Goal: Task Accomplishment & Management: Manage account settings

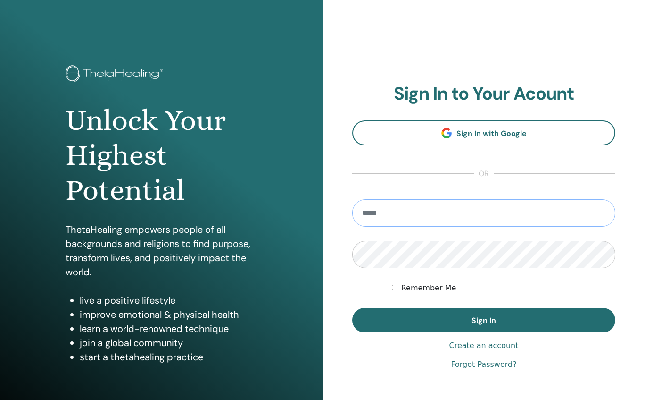
type input "**********"
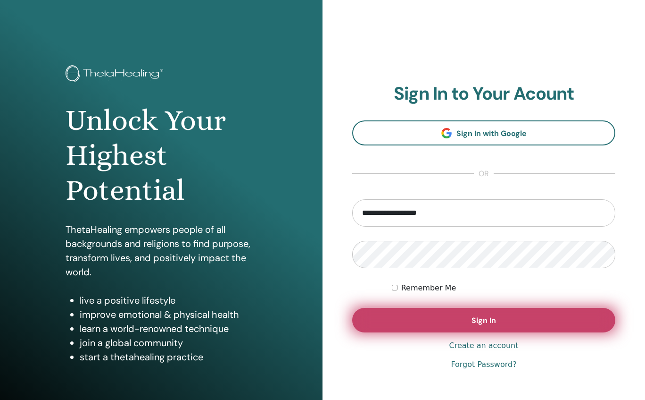
click at [413, 316] on button "Sign In" at bounding box center [483, 320] width 263 height 25
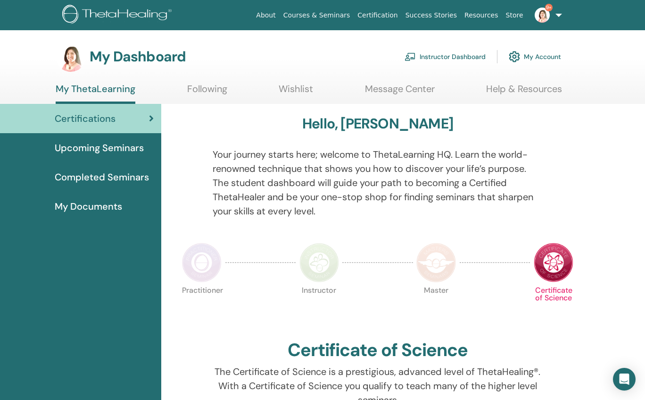
click at [461, 60] on link "Instructor Dashboard" at bounding box center [445, 56] width 81 height 21
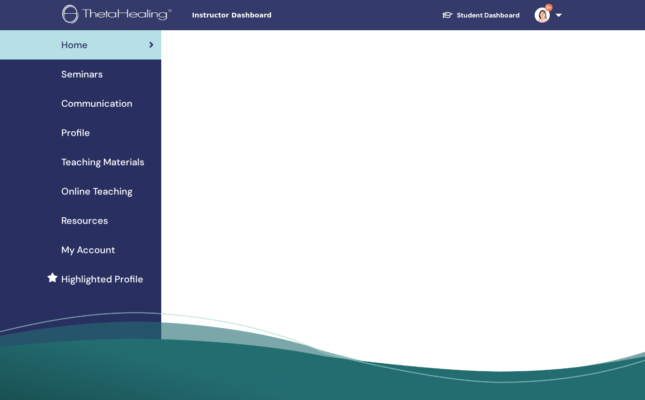
click at [86, 77] on span "Seminars" at bounding box center [82, 74] width 42 height 14
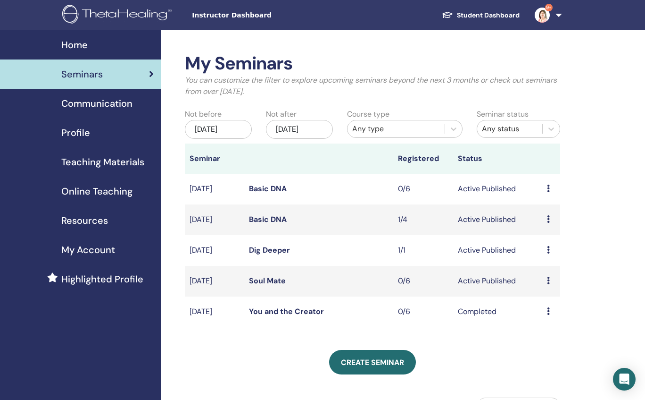
click at [270, 255] on link "Dig Deeper" at bounding box center [269, 250] width 41 height 10
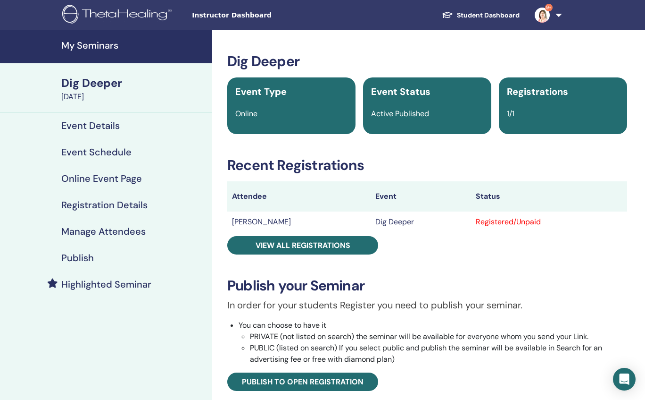
click at [98, 151] on h4 "Event Schedule" at bounding box center [96, 151] width 70 height 11
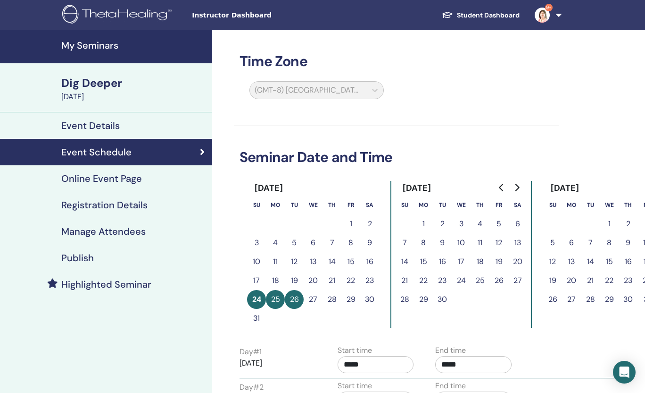
click at [105, 176] on h4 "Online Event Page" at bounding box center [101, 178] width 81 height 11
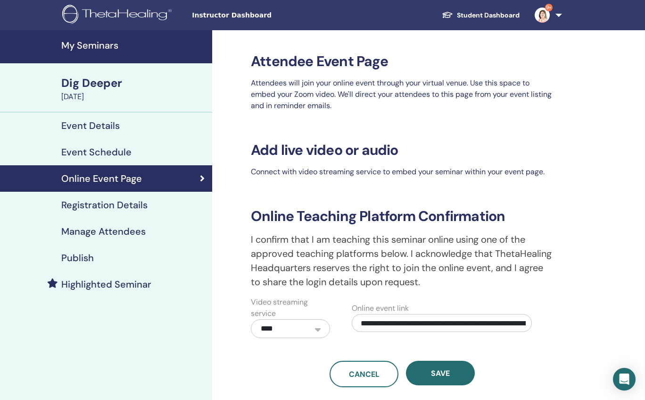
click at [114, 206] on h4 "Registration Details" at bounding box center [104, 204] width 86 height 11
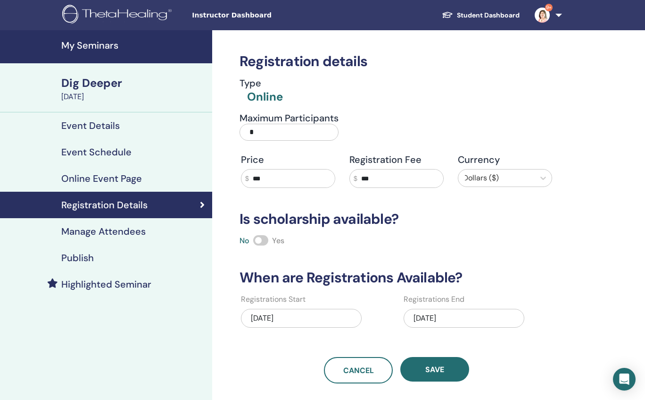
click at [260, 134] on input "*" at bounding box center [289, 132] width 99 height 17
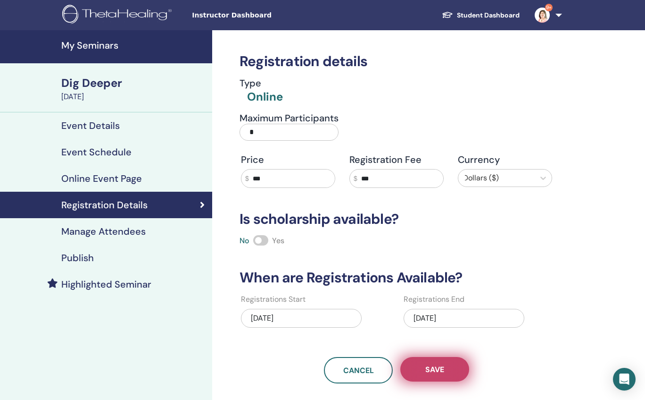
type input "*"
click at [449, 365] on button "Save" at bounding box center [435, 369] width 69 height 25
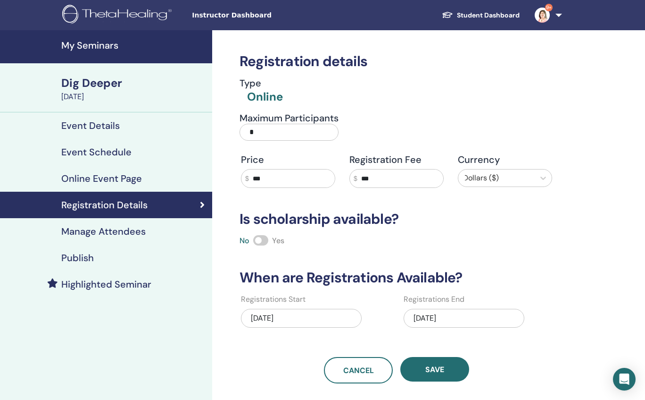
click at [95, 89] on div "Dig Deeper" at bounding box center [133, 83] width 145 height 16
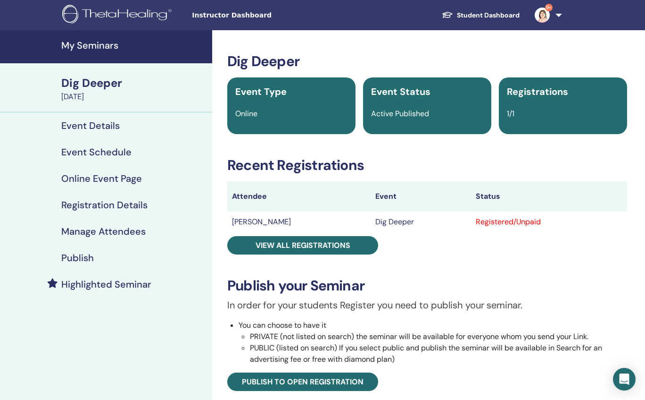
click at [94, 50] on h4 "My Seminars" at bounding box center [133, 45] width 145 height 11
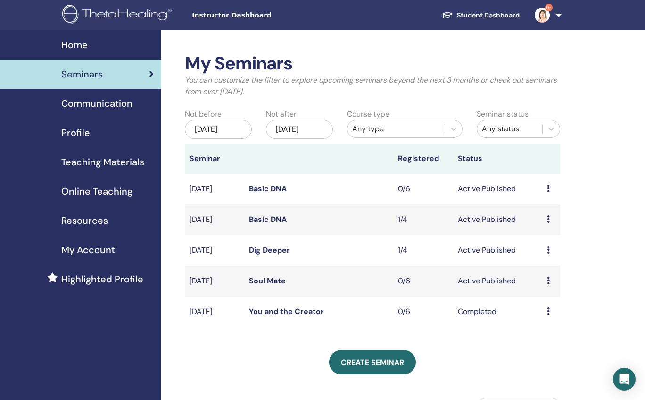
click at [550, 222] on icon at bounding box center [548, 219] width 3 height 8
click at [553, 257] on link "Attendees" at bounding box center [551, 258] width 36 height 10
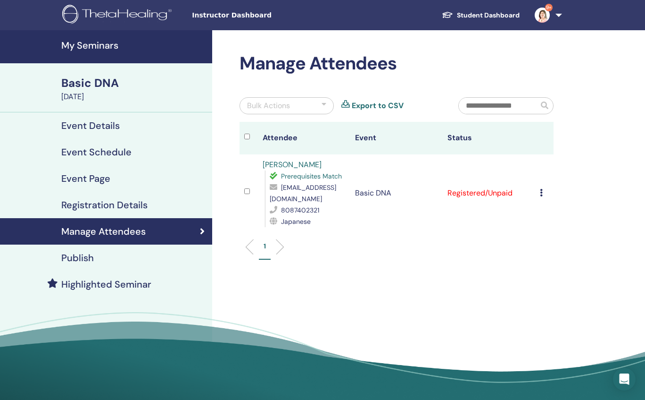
click at [543, 192] on div "Cancel Registration Do not auto-certify Mark as Paid Mark as Unpaid Mark as Abs…" at bounding box center [544, 192] width 9 height 11
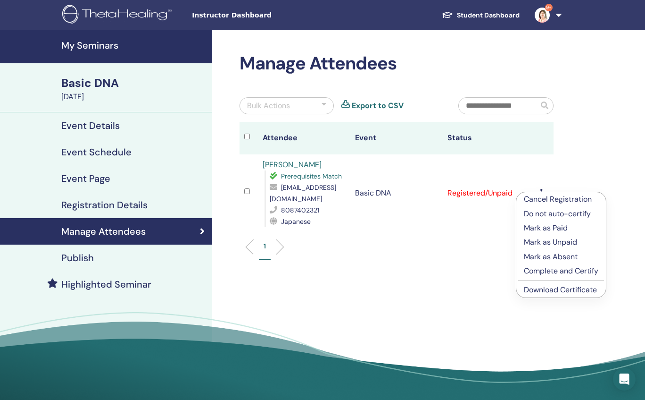
click at [539, 226] on p "Mark as Paid" at bounding box center [561, 227] width 75 height 11
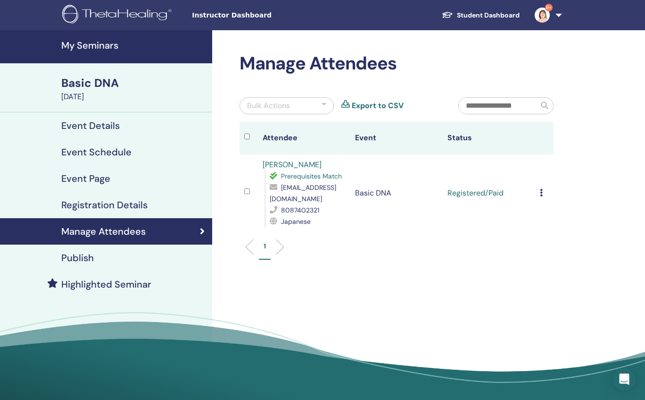
click at [539, 193] on td "Cancel Registration Do not auto-certify Mark as Paid Mark as Unpaid Mark as Abs…" at bounding box center [544, 192] width 18 height 77
click at [541, 195] on icon at bounding box center [541, 193] width 3 height 8
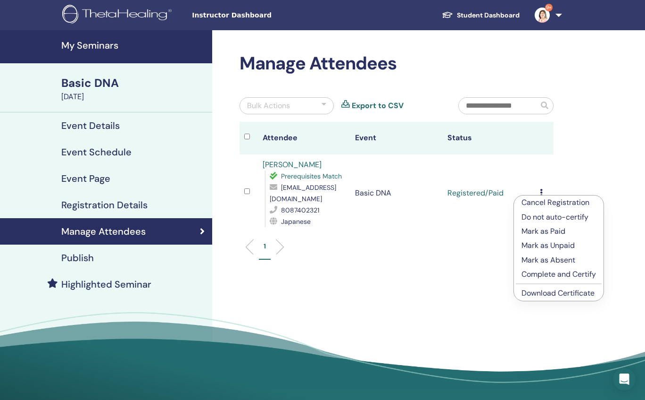
click at [532, 293] on link "Download Certificate" at bounding box center [558, 293] width 73 height 10
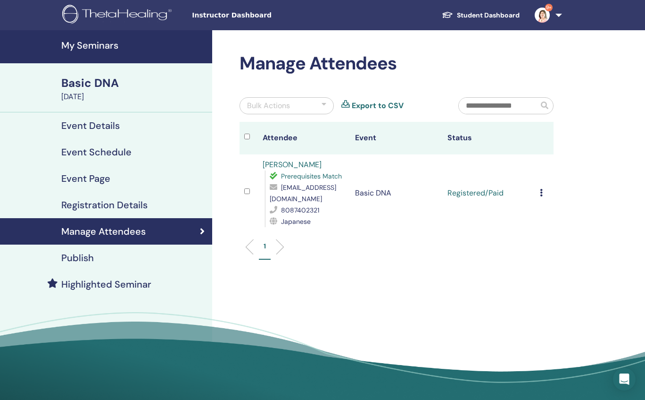
click at [95, 49] on h4 "My Seminars" at bounding box center [133, 45] width 145 height 11
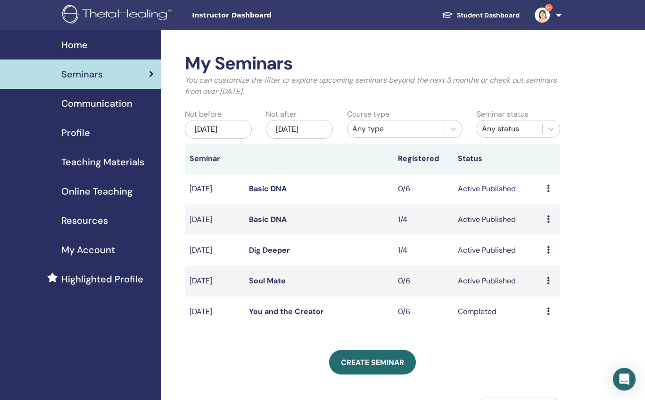
click at [551, 254] on div "Preview Edit Attendees Cancel" at bounding box center [551, 249] width 8 height 11
click at [545, 290] on link "Attendees" at bounding box center [551, 290] width 36 height 10
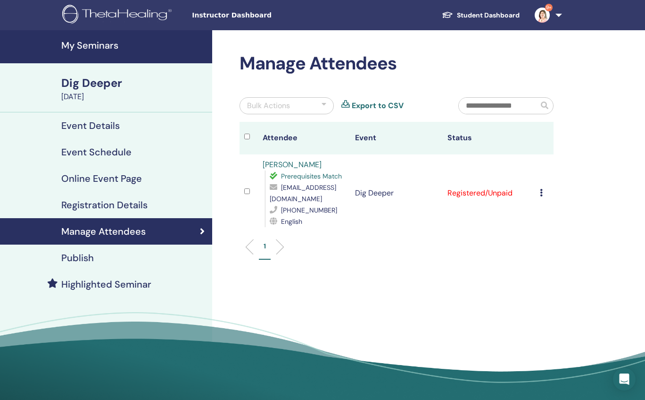
click at [541, 191] on icon at bounding box center [541, 193] width 3 height 8
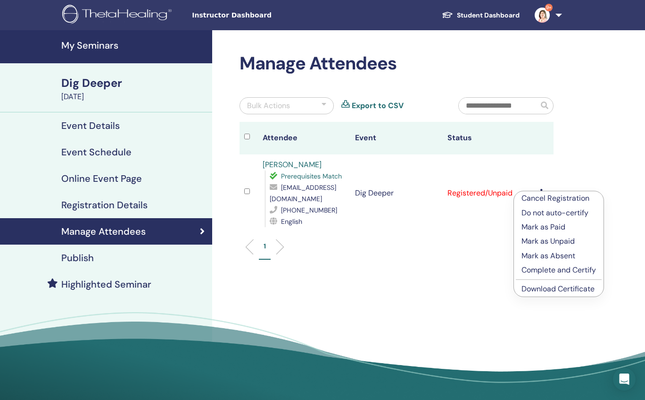
click at [540, 227] on p "Mark as Paid" at bounding box center [559, 226] width 75 height 11
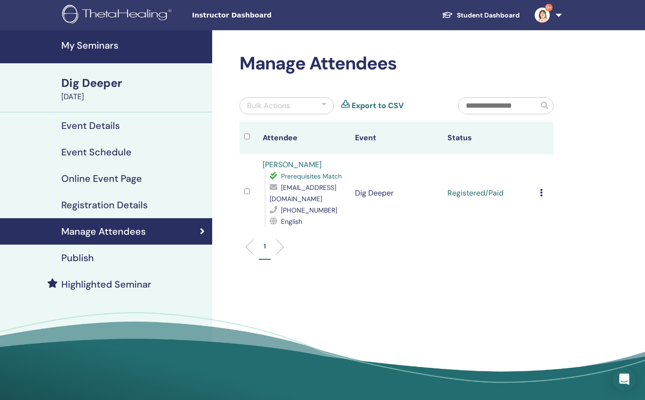
click at [541, 193] on icon at bounding box center [541, 193] width 3 height 8
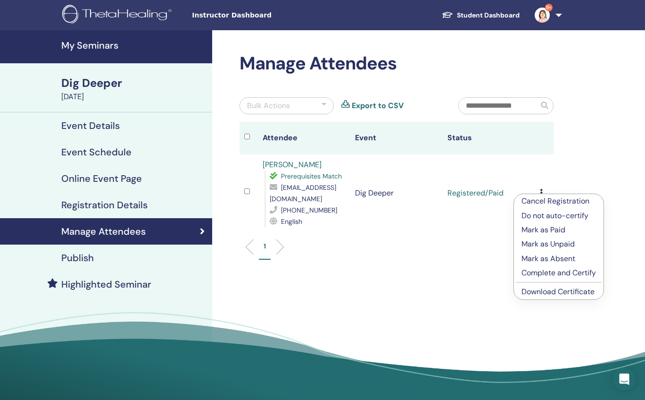
click at [536, 292] on link "Download Certificate" at bounding box center [558, 291] width 73 height 10
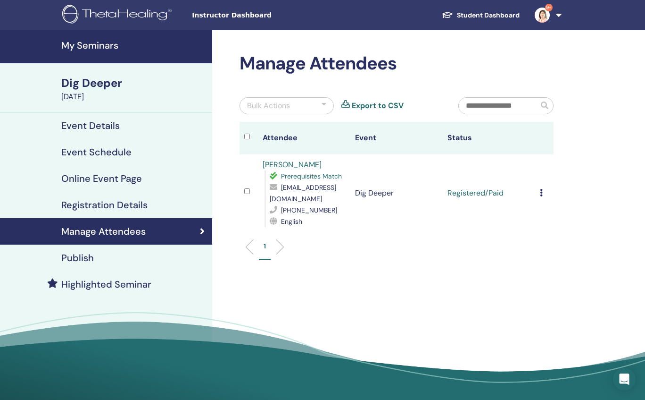
click at [131, 283] on h4 "Highlighted Seminar" at bounding box center [106, 283] width 90 height 11
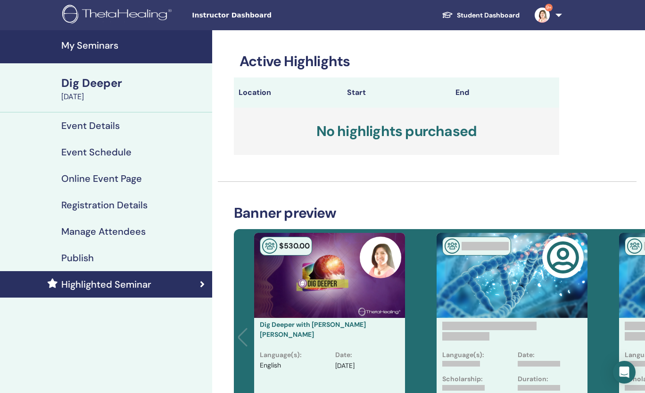
click at [559, 14] on link "9+" at bounding box center [546, 15] width 39 height 30
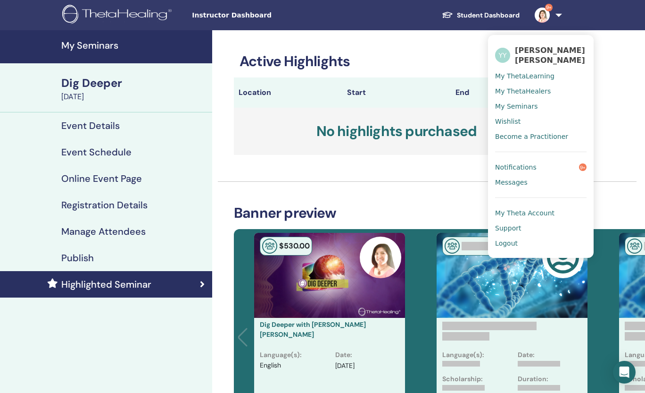
click at [501, 244] on span "Logout" at bounding box center [506, 243] width 23 height 8
